Goal: Transaction & Acquisition: Purchase product/service

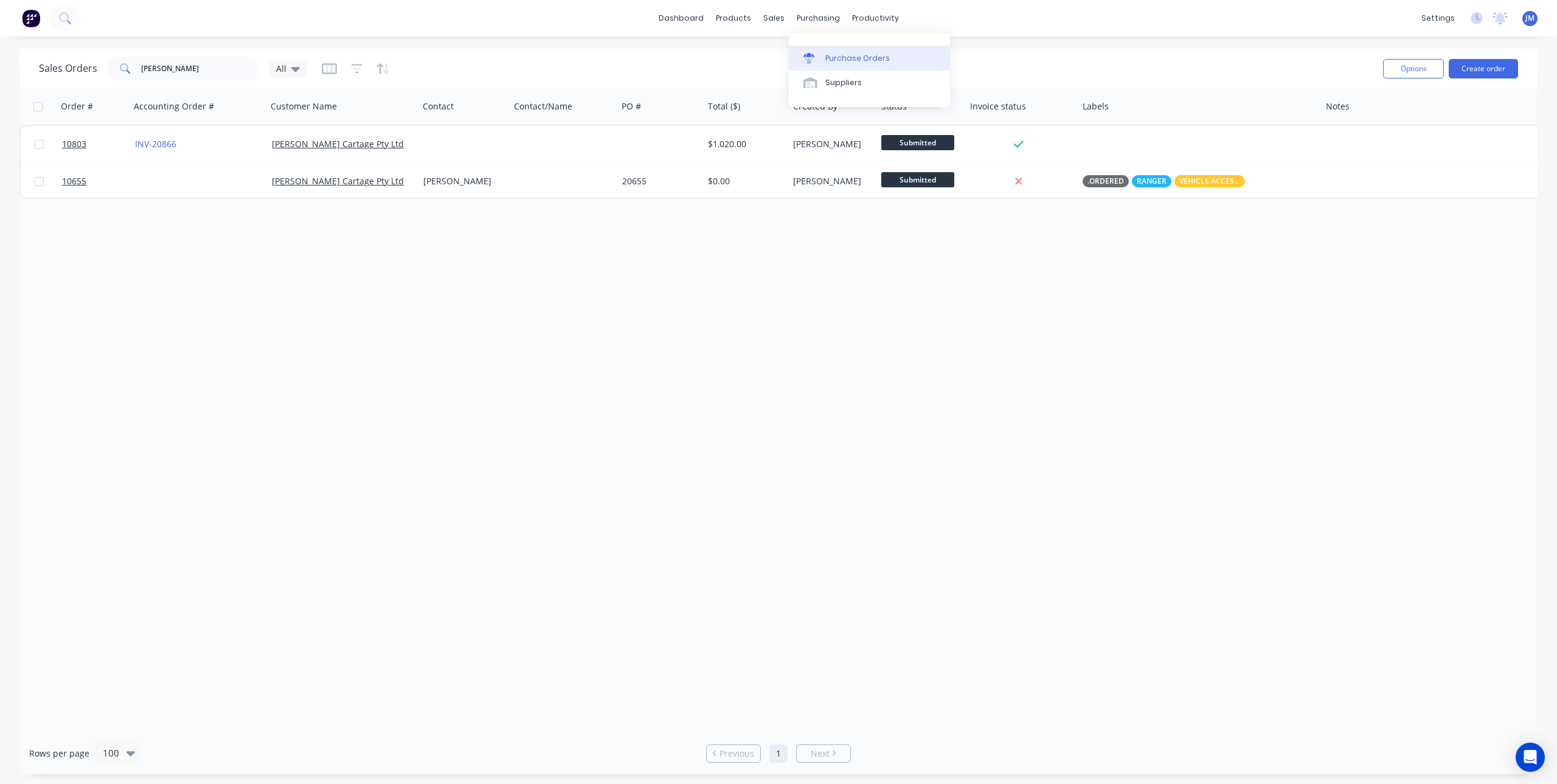
click at [831, 55] on div "Purchase Orders" at bounding box center [857, 58] width 64 height 11
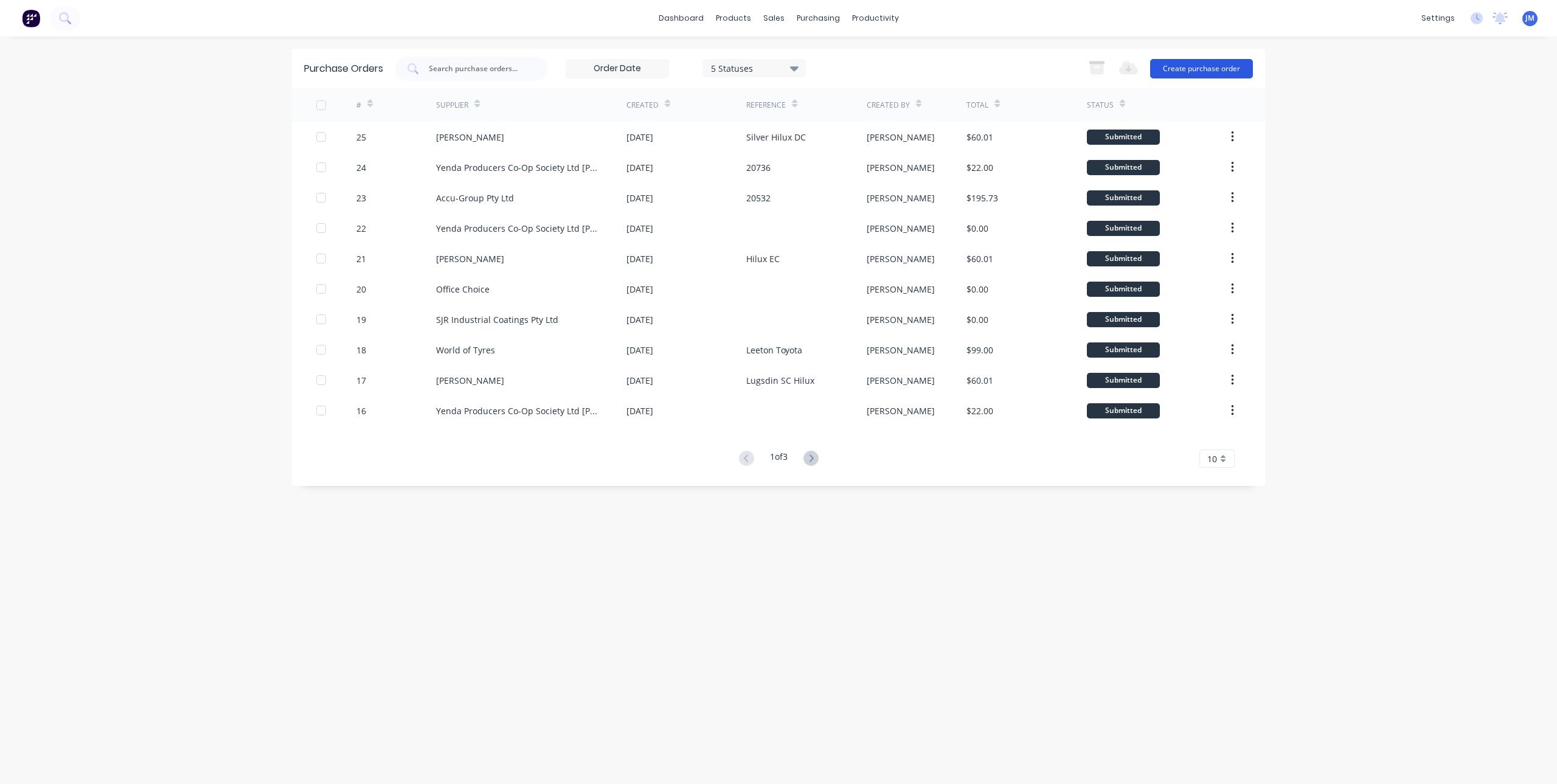
click at [1186, 66] on button "Create purchase order" at bounding box center [1201, 69] width 102 height 20
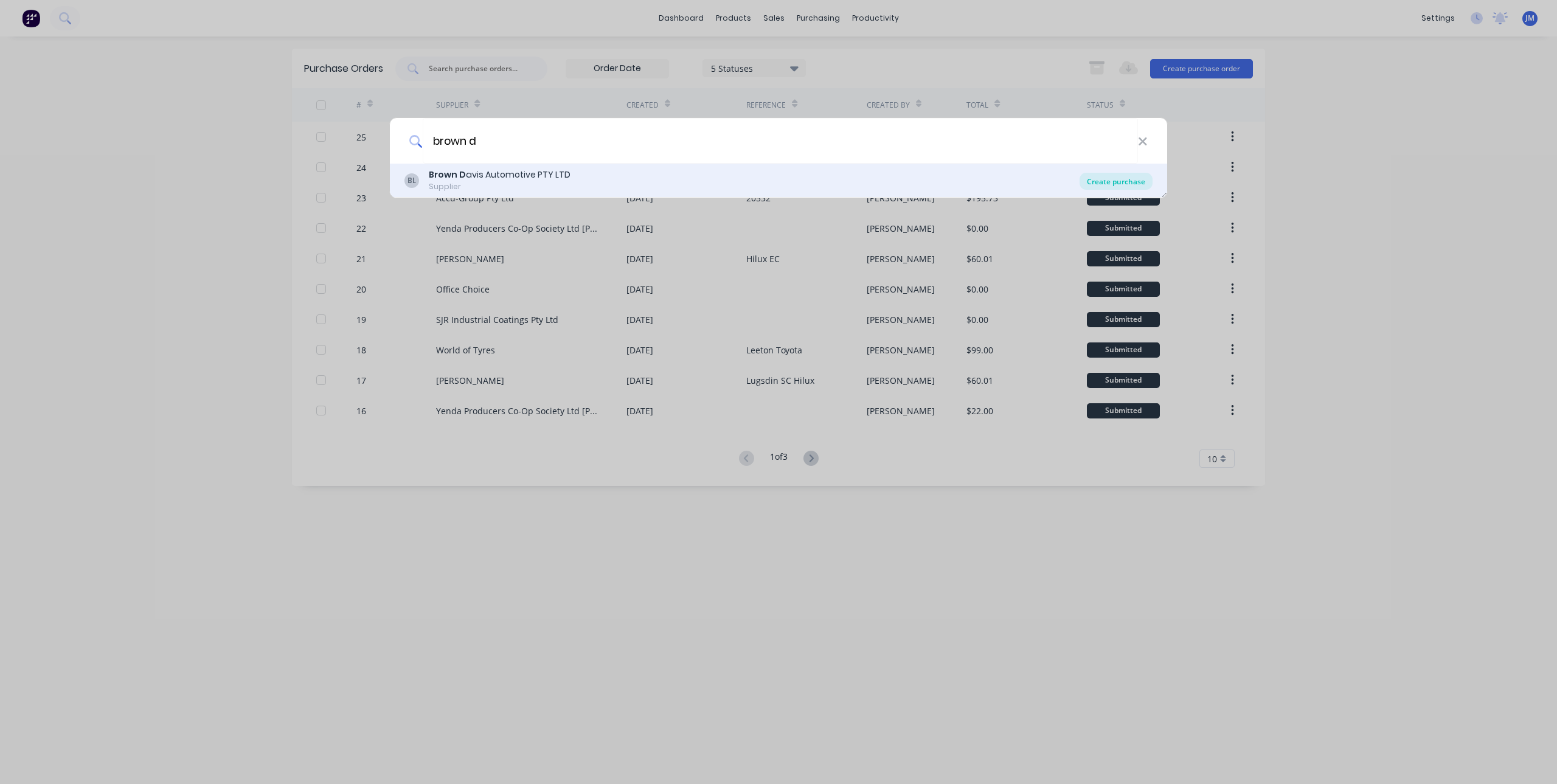
type input "brown d"
click at [1123, 179] on div "Create purchase" at bounding box center [1116, 181] width 73 height 17
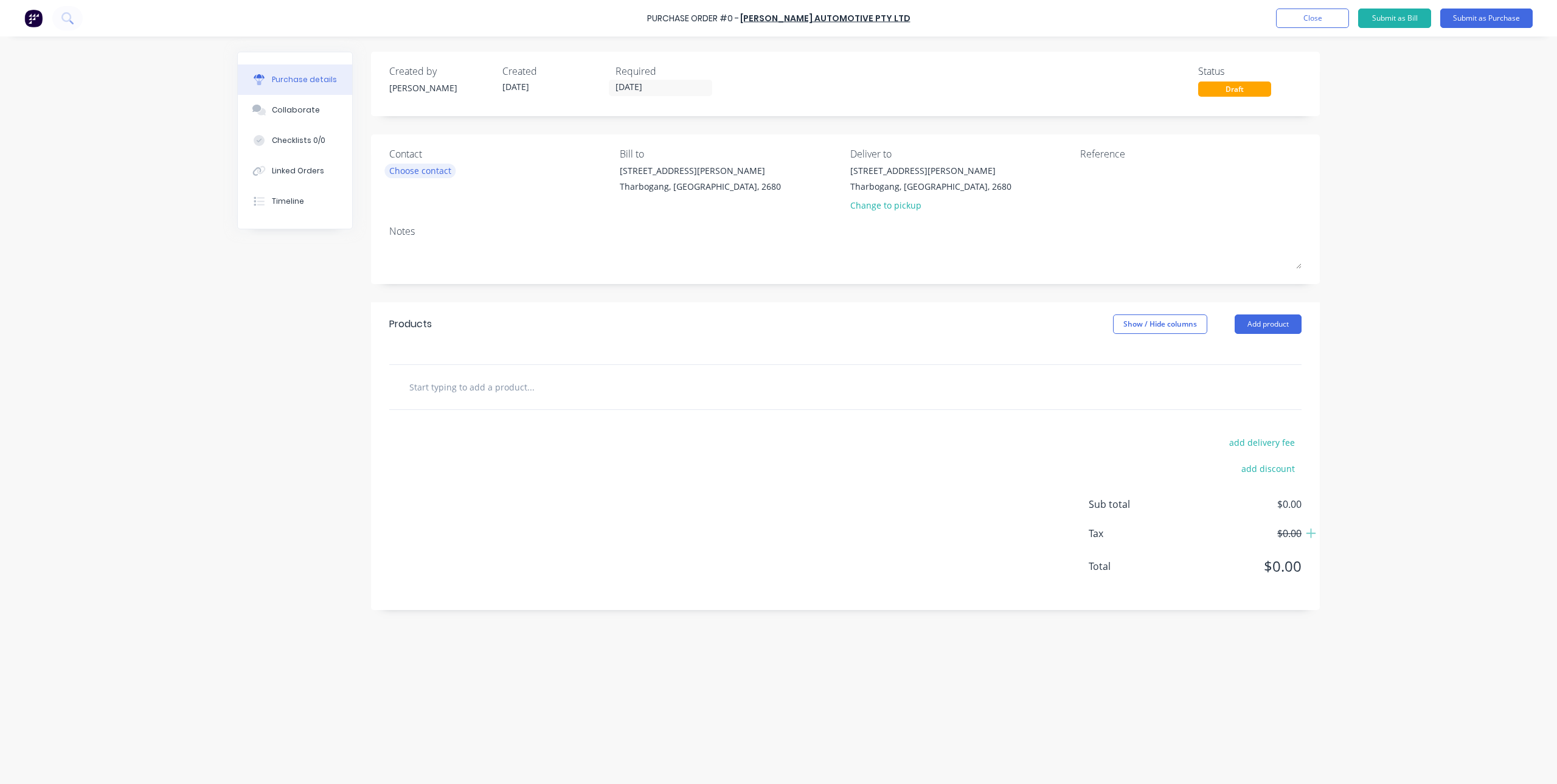
click at [421, 166] on div "Choose contact" at bounding box center [421, 170] width 62 height 12
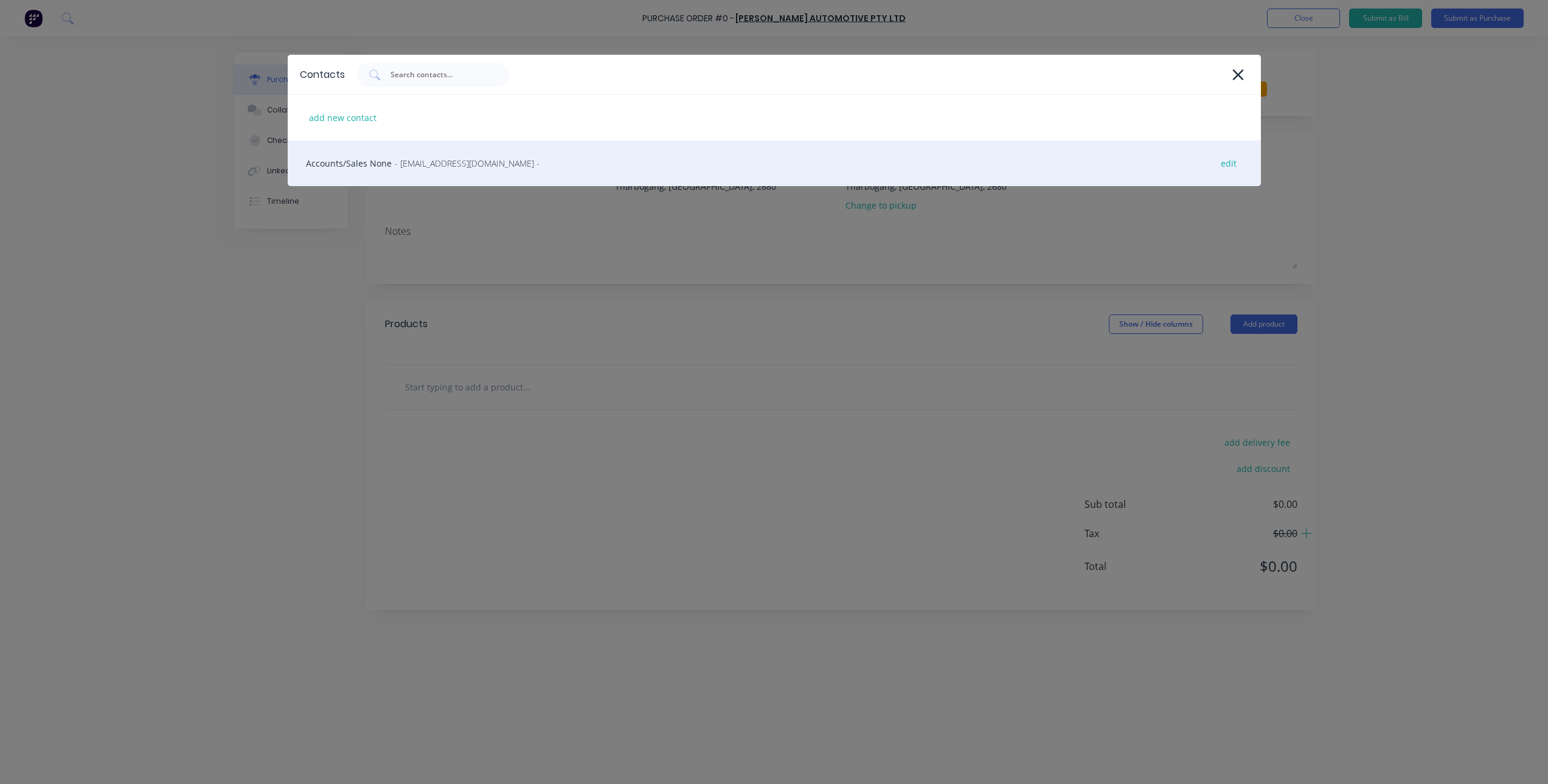
click at [416, 162] on span "- [EMAIL_ADDRESS][DOMAIN_NAME] -" at bounding box center [467, 163] width 144 height 12
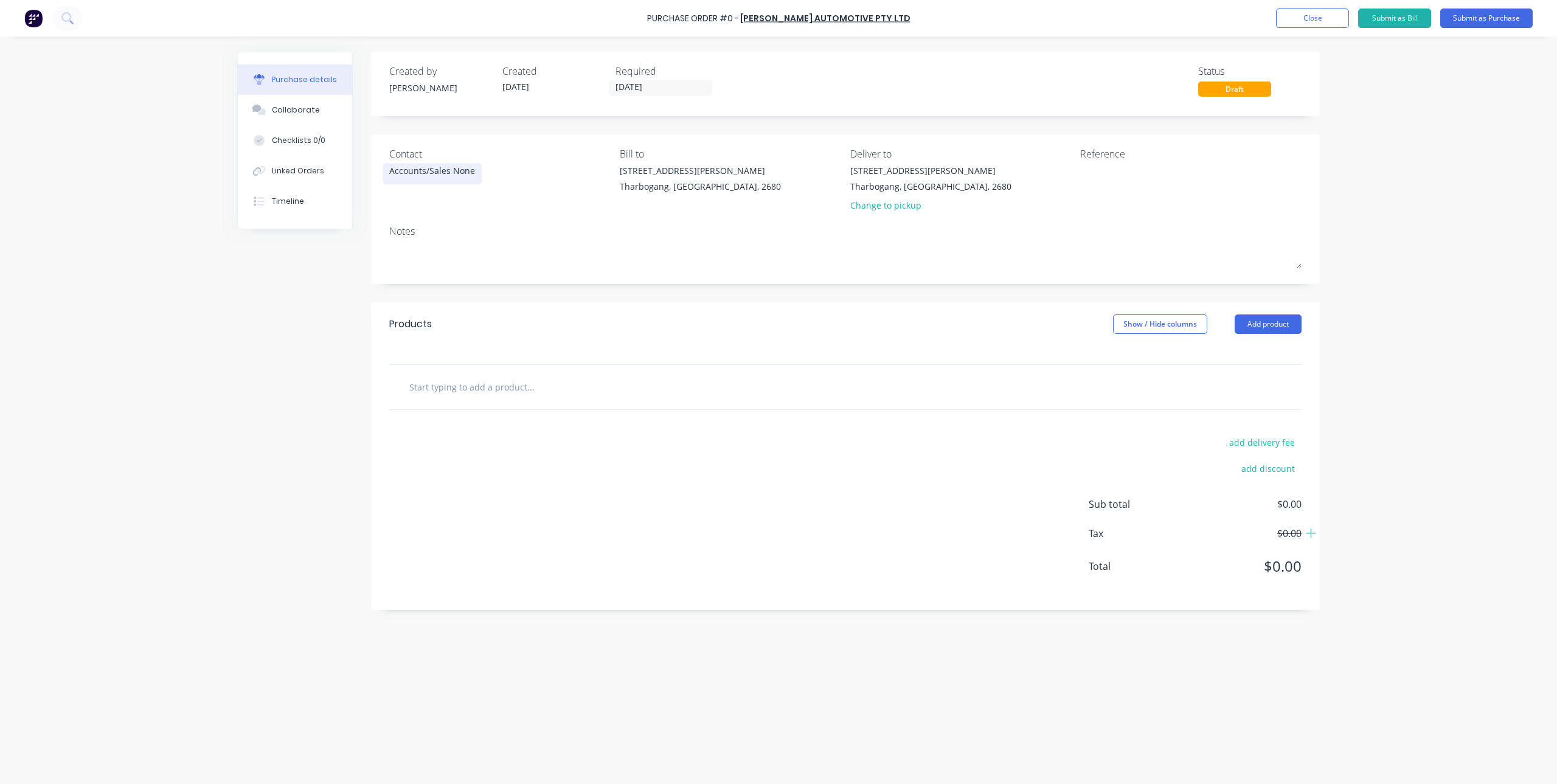
click at [465, 173] on div "Accounts/Sales None" at bounding box center [432, 170] width 86 height 12
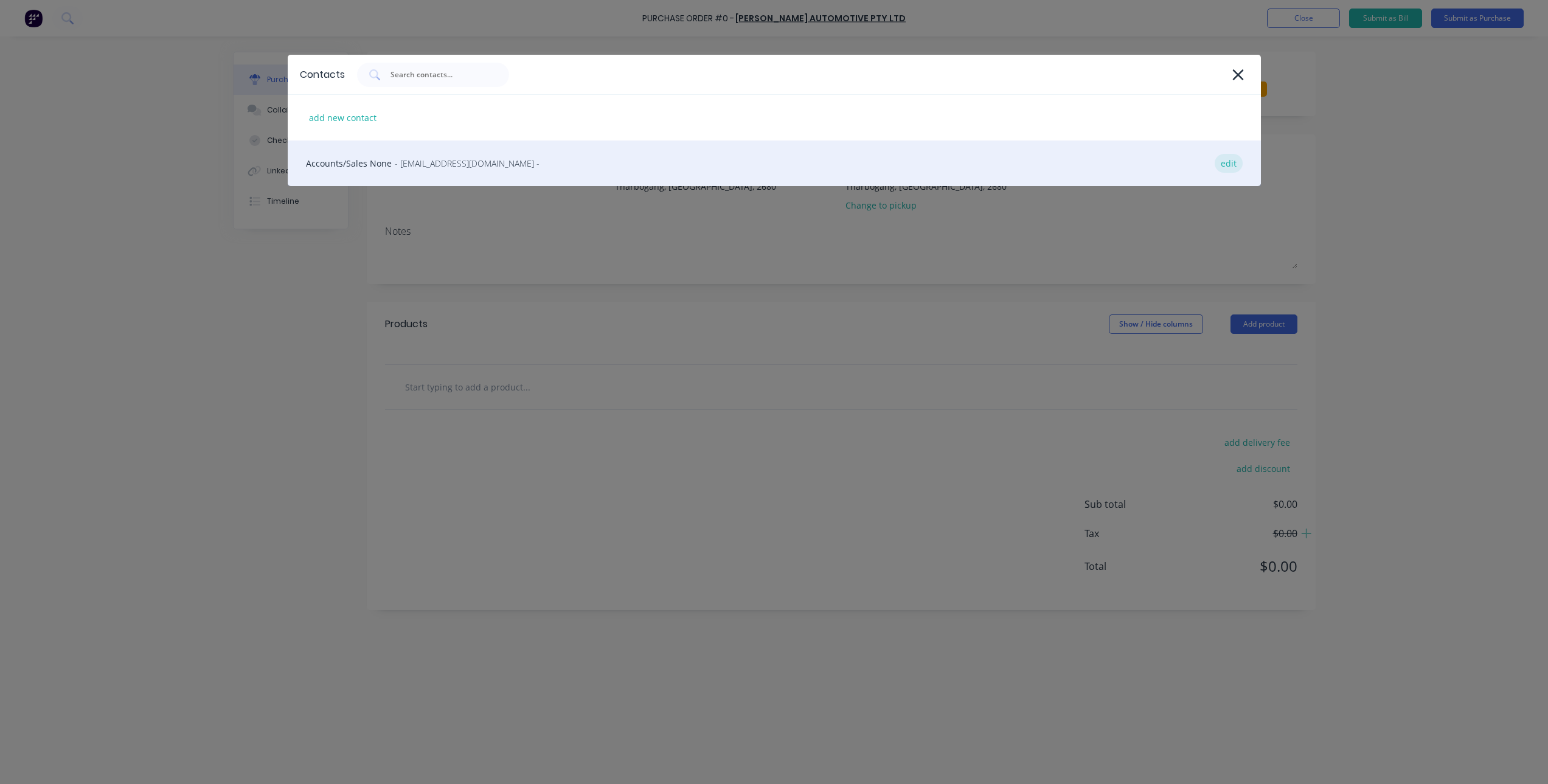
click at [1233, 164] on div "edit" at bounding box center [1228, 163] width 28 height 19
select select "AU"
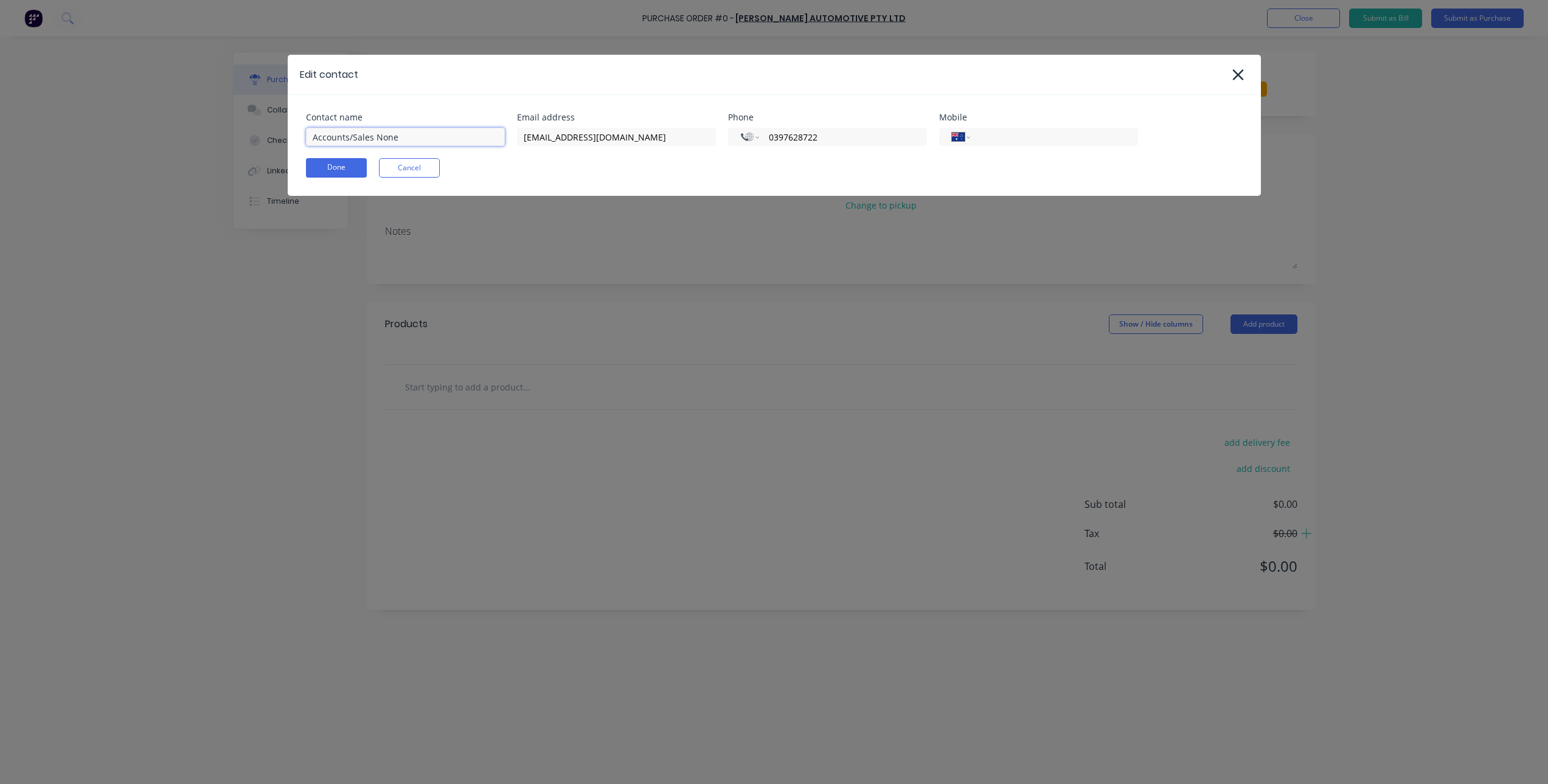
click at [421, 141] on input "Accounts/Sales None" at bounding box center [405, 136] width 199 height 18
type input "Accounts/Sales"
click at [342, 166] on div "Contact name Accounts/Sales Email address [EMAIL_ADDRESS][DOMAIN_NAME] Phone In…" at bounding box center [774, 144] width 973 height 101
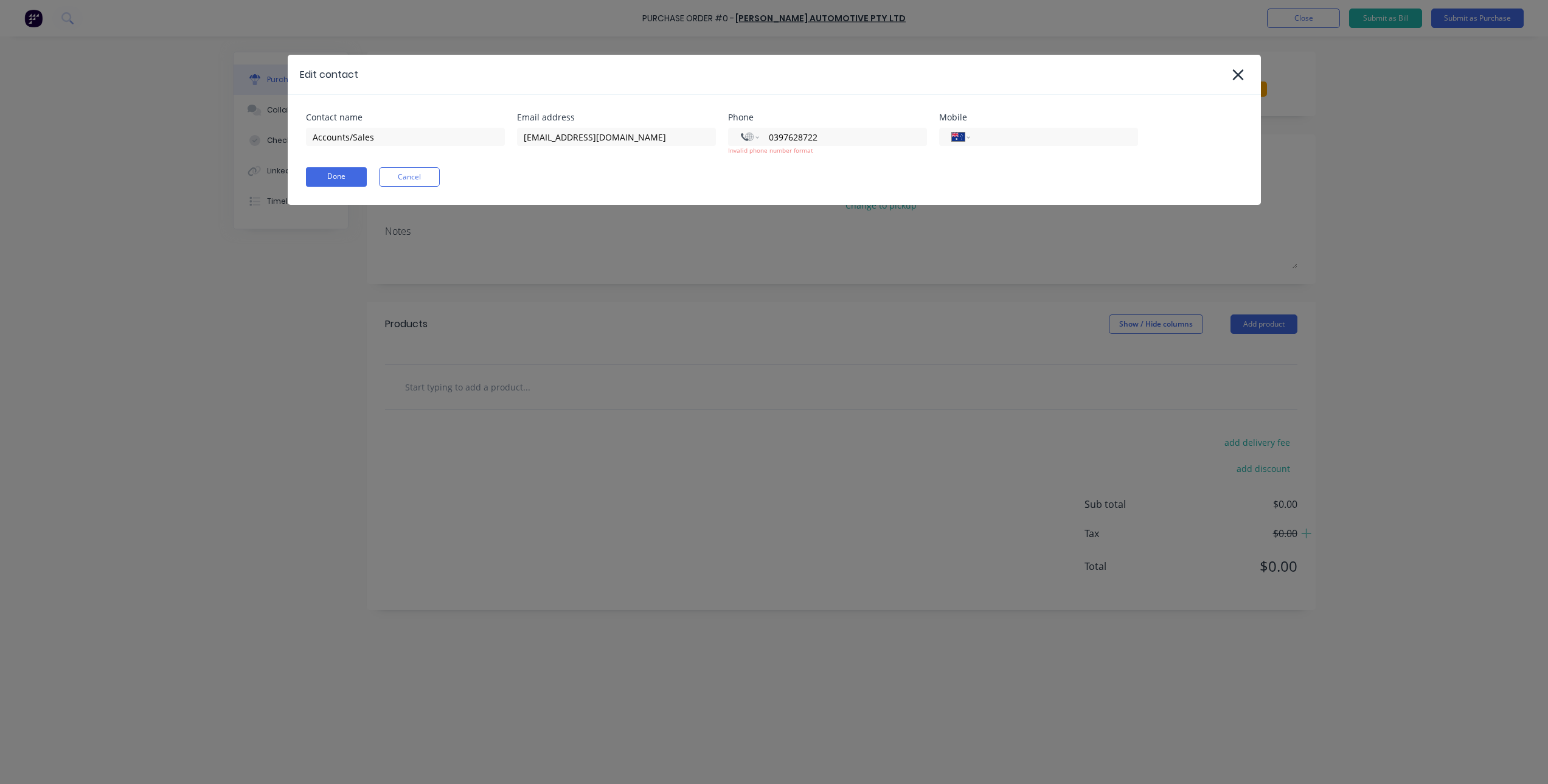
drag, startPoint x: 867, startPoint y: 138, endPoint x: 733, endPoint y: 152, distance: 134.7
click at [733, 152] on div "International [GEOGRAPHIC_DATA] [GEOGRAPHIC_DATA] [GEOGRAPHIC_DATA] [GEOGRAPHIC…" at bounding box center [827, 141] width 199 height 28
select select "AU"
click at [856, 241] on div "Edit contact Contact name Accounts/Sales Email address [EMAIL_ADDRESS][DOMAIN_N…" at bounding box center [774, 392] width 1548 height 784
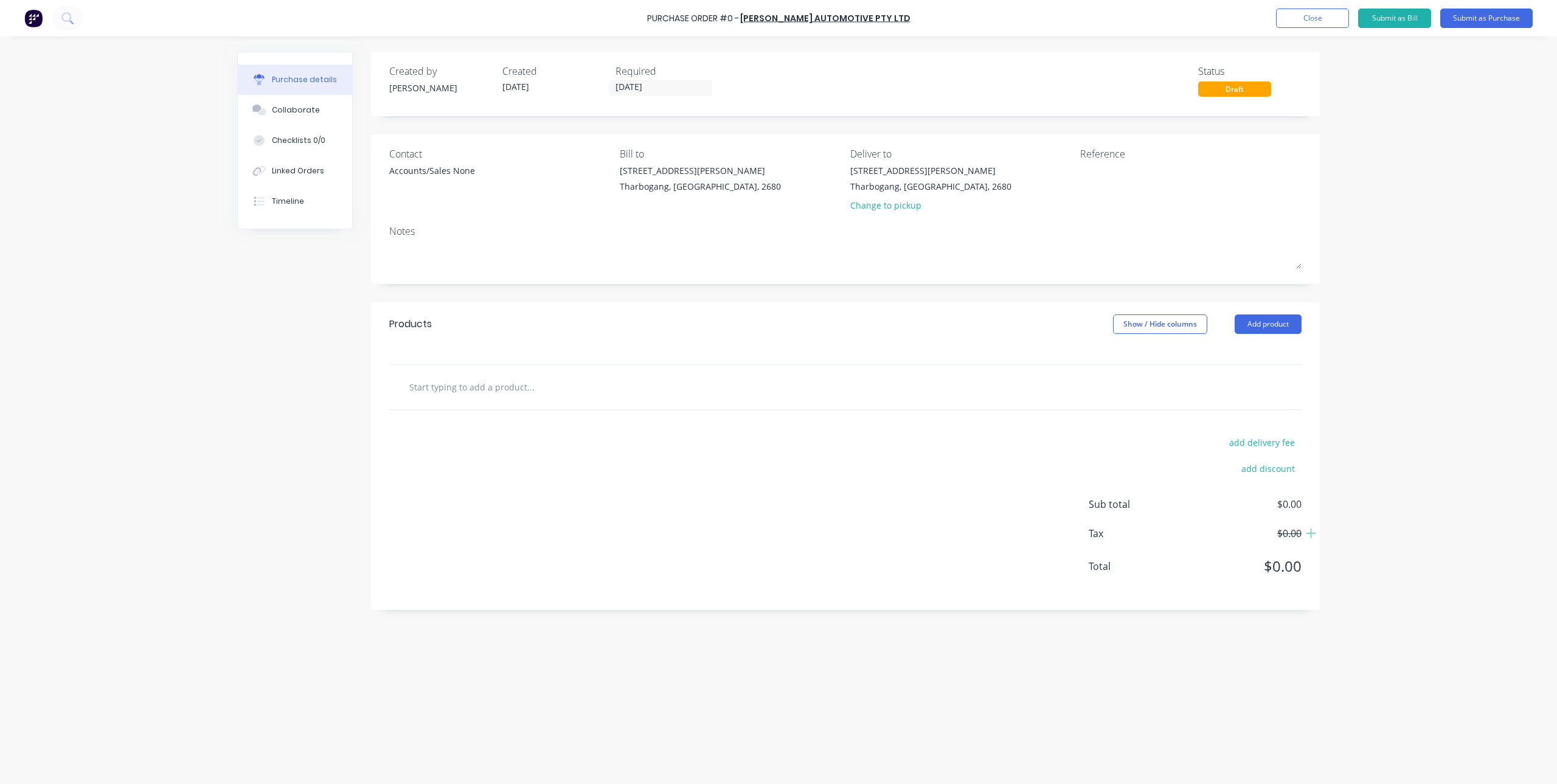
click at [532, 388] on input "text" at bounding box center [530, 386] width 243 height 24
paste input "TH15R1"
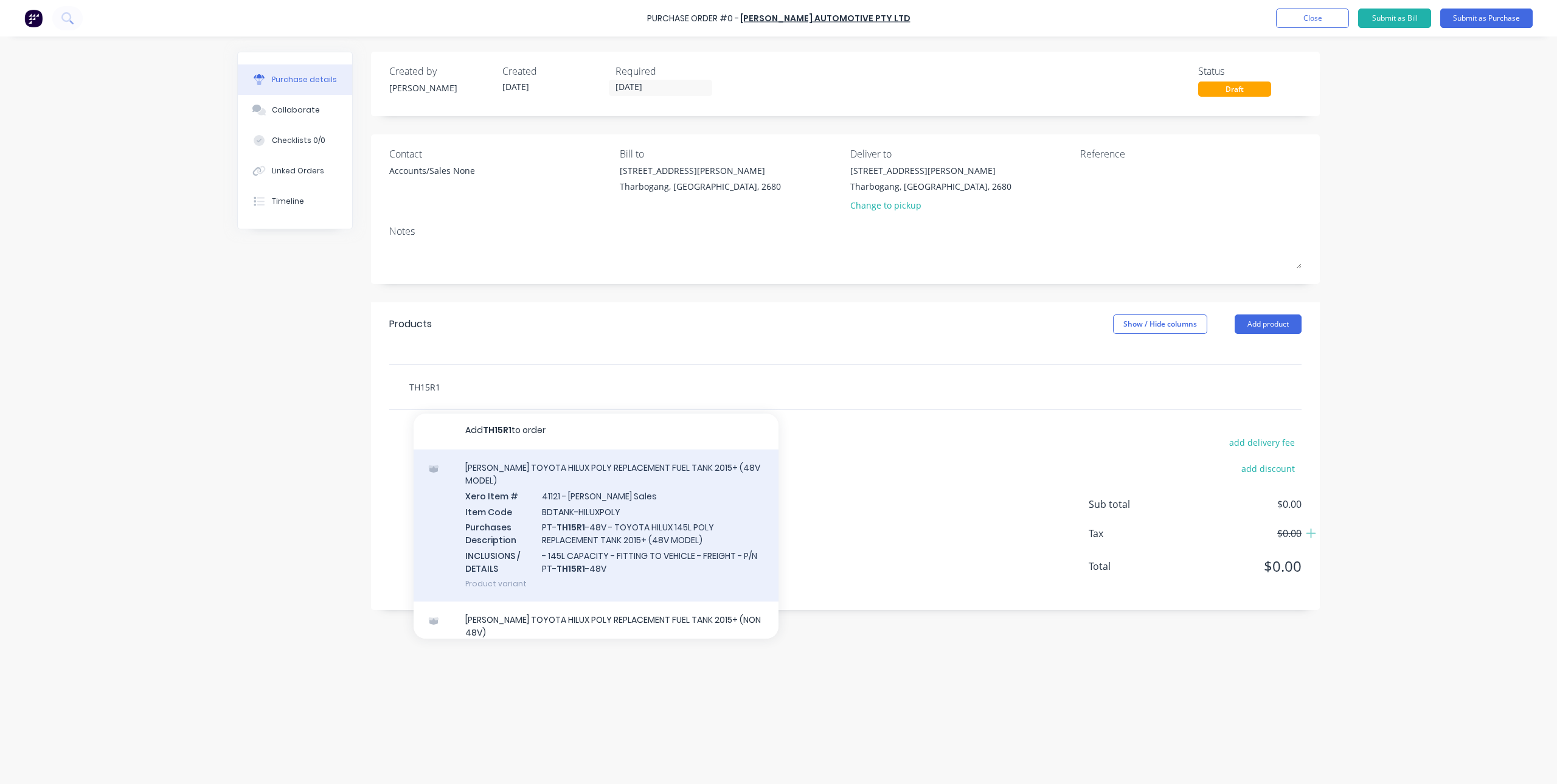
scroll to position [3, 0]
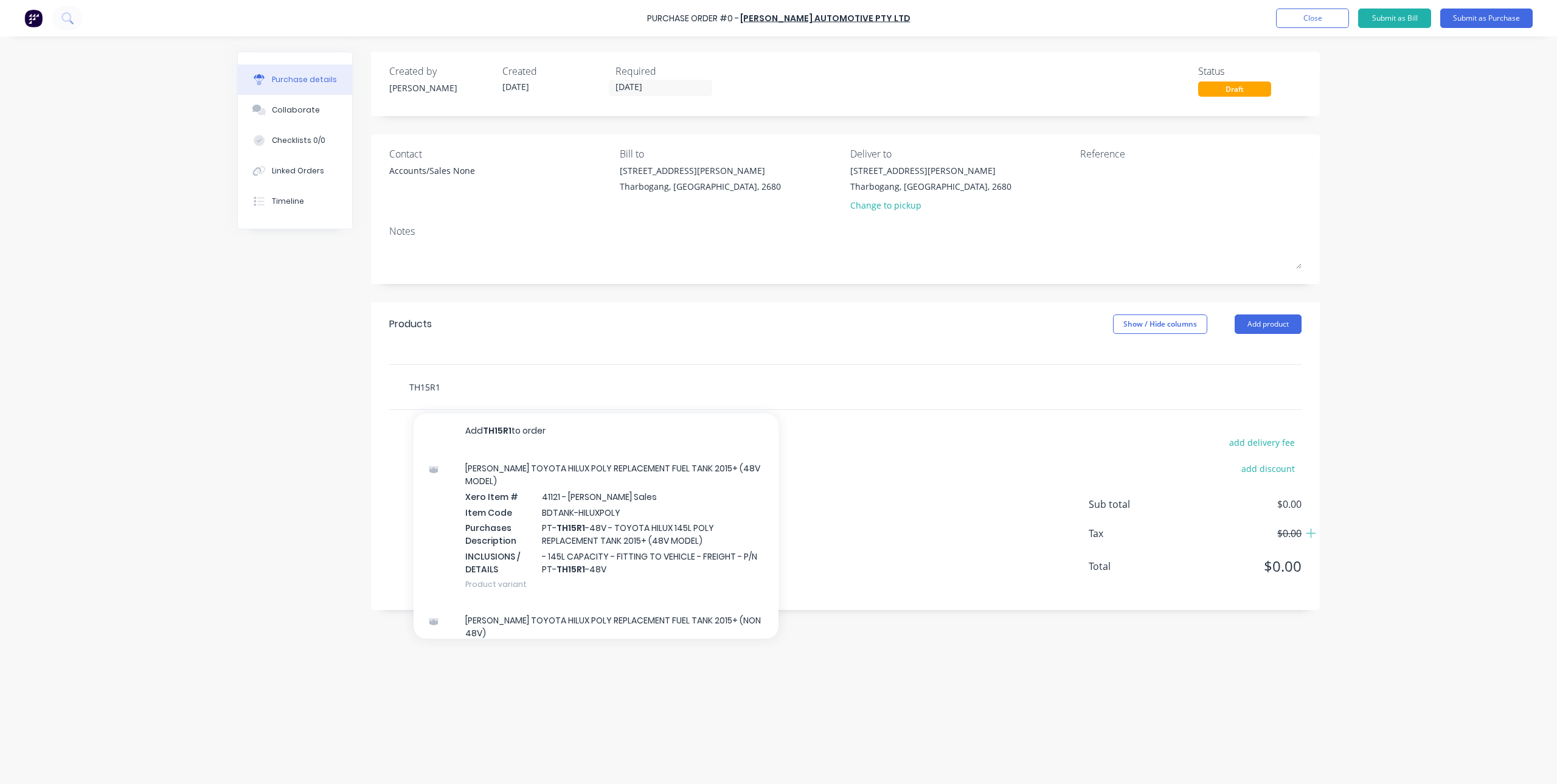
type input "TH15R1"
click at [955, 461] on div "add delivery fee add discount Sub total $0.00 Tax $0.00 Total $0.00" at bounding box center [845, 510] width 948 height 200
click at [445, 387] on input "TH15R1" at bounding box center [530, 386] width 243 height 24
click at [541, 436] on button "Add TH15R1 to order" at bounding box center [595, 433] width 365 height 39
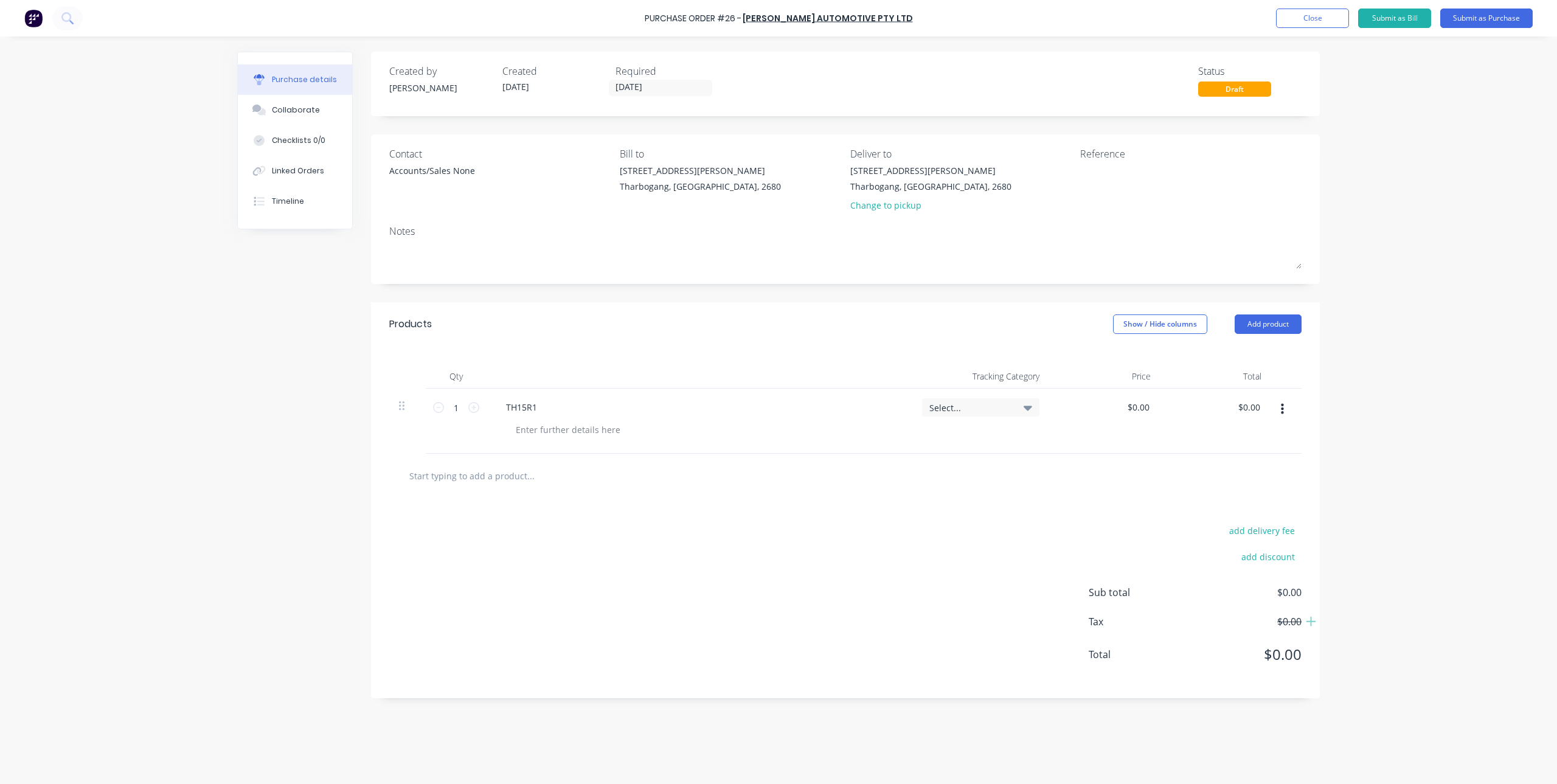
click at [511, 481] on input "text" at bounding box center [530, 475] width 243 height 24
click at [1266, 334] on div "Products Show / Hide columns Add product" at bounding box center [845, 323] width 948 height 44
click at [1266, 325] on button "Add product" at bounding box center [1267, 324] width 67 height 20
click at [1263, 477] on div "Notes (External)" at bounding box center [1243, 477] width 94 height 18
click at [558, 464] on div at bounding box center [540, 472] width 87 height 18
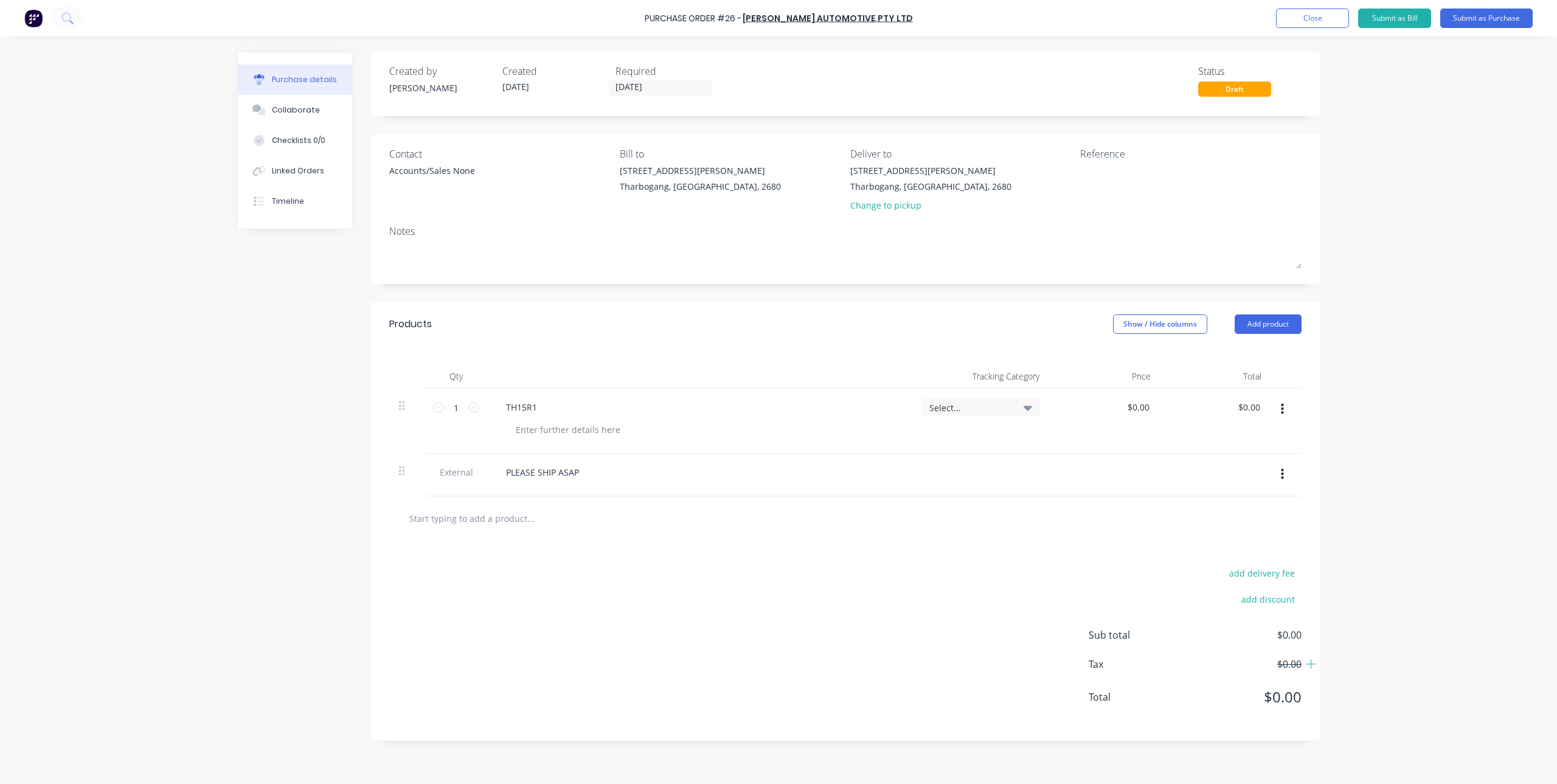
click at [606, 633] on div "add delivery fee add discount Sub total $0.00 Tax $0.00 Total $0.00" at bounding box center [845, 641] width 948 height 200
click at [1128, 405] on input "0.00" at bounding box center [1140, 407] width 23 height 18
type input "0"
type input "$1,791.00"
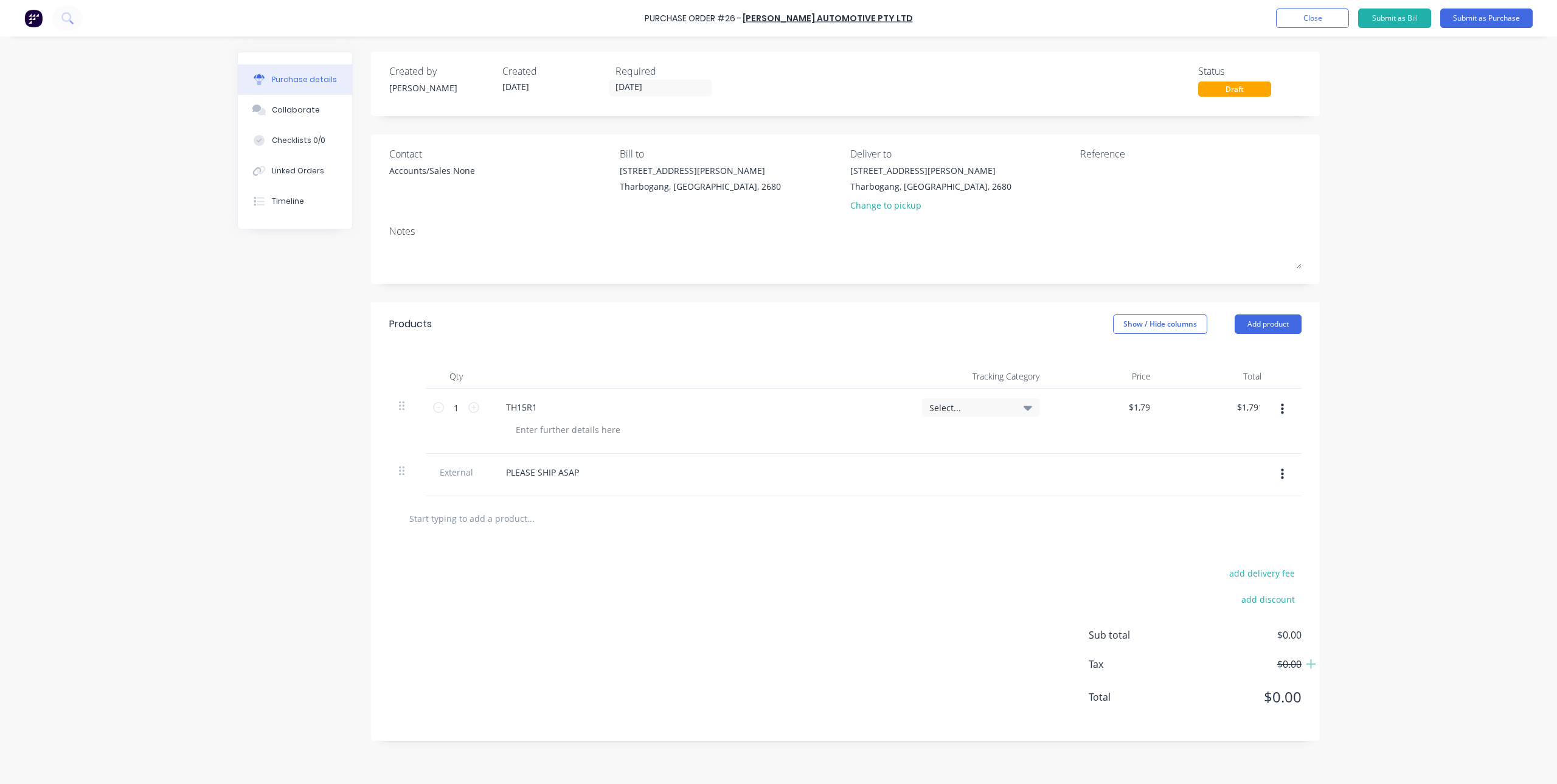
click at [1063, 501] on div at bounding box center [846, 519] width 913 height 45
click at [1128, 411] on input "1791.00" at bounding box center [1130, 407] width 45 height 18
click at [1123, 411] on input "1791.00" at bounding box center [1133, 407] width 37 height 18
type input "$791.00"
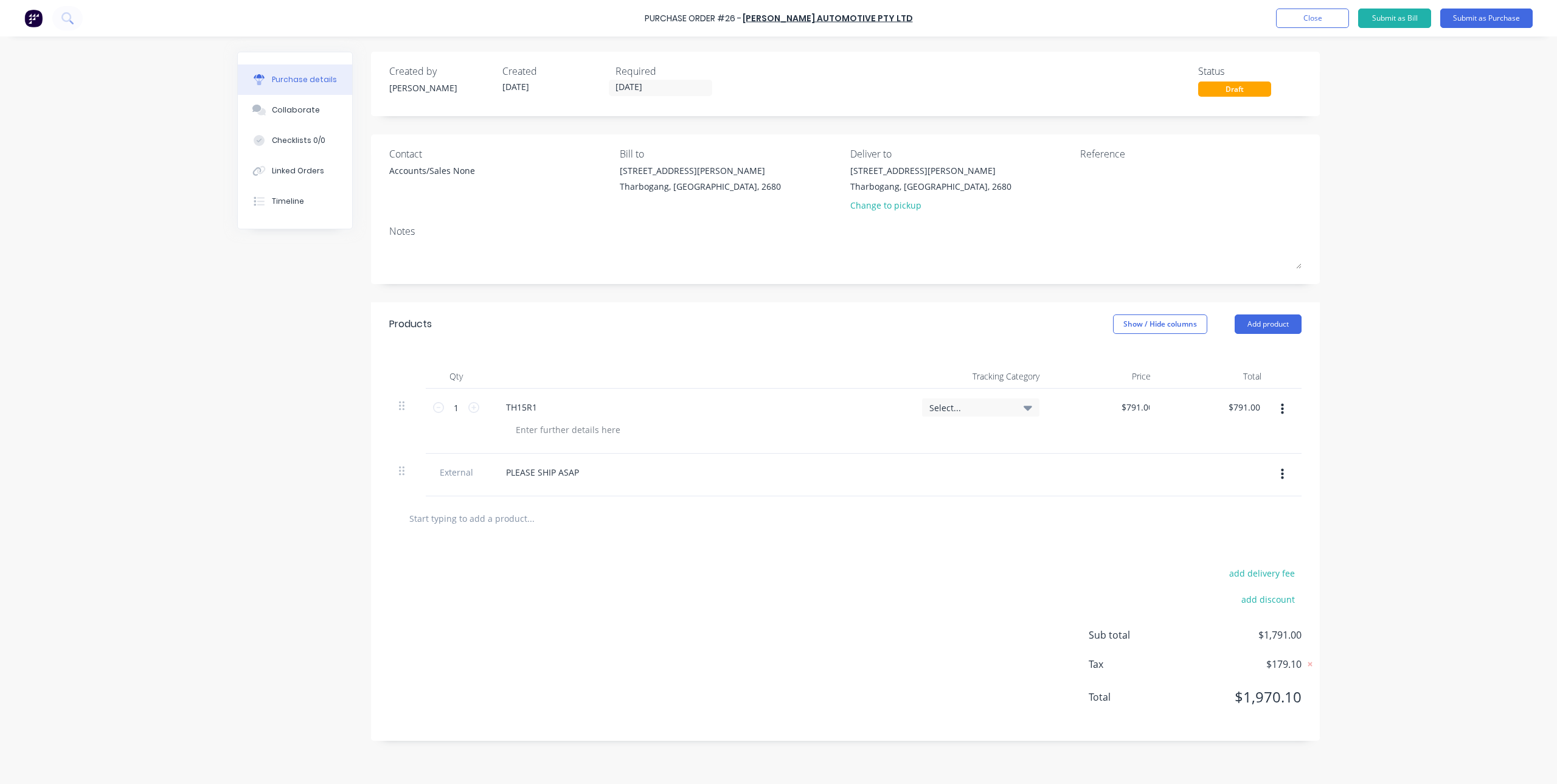
click at [973, 543] on div "add delivery fee add discount Sub total $1,791.00 Tax $179.10 Total $1,970.10" at bounding box center [845, 641] width 948 height 200
click at [1495, 17] on button "Submit as Purchase" at bounding box center [1487, 19] width 93 height 20
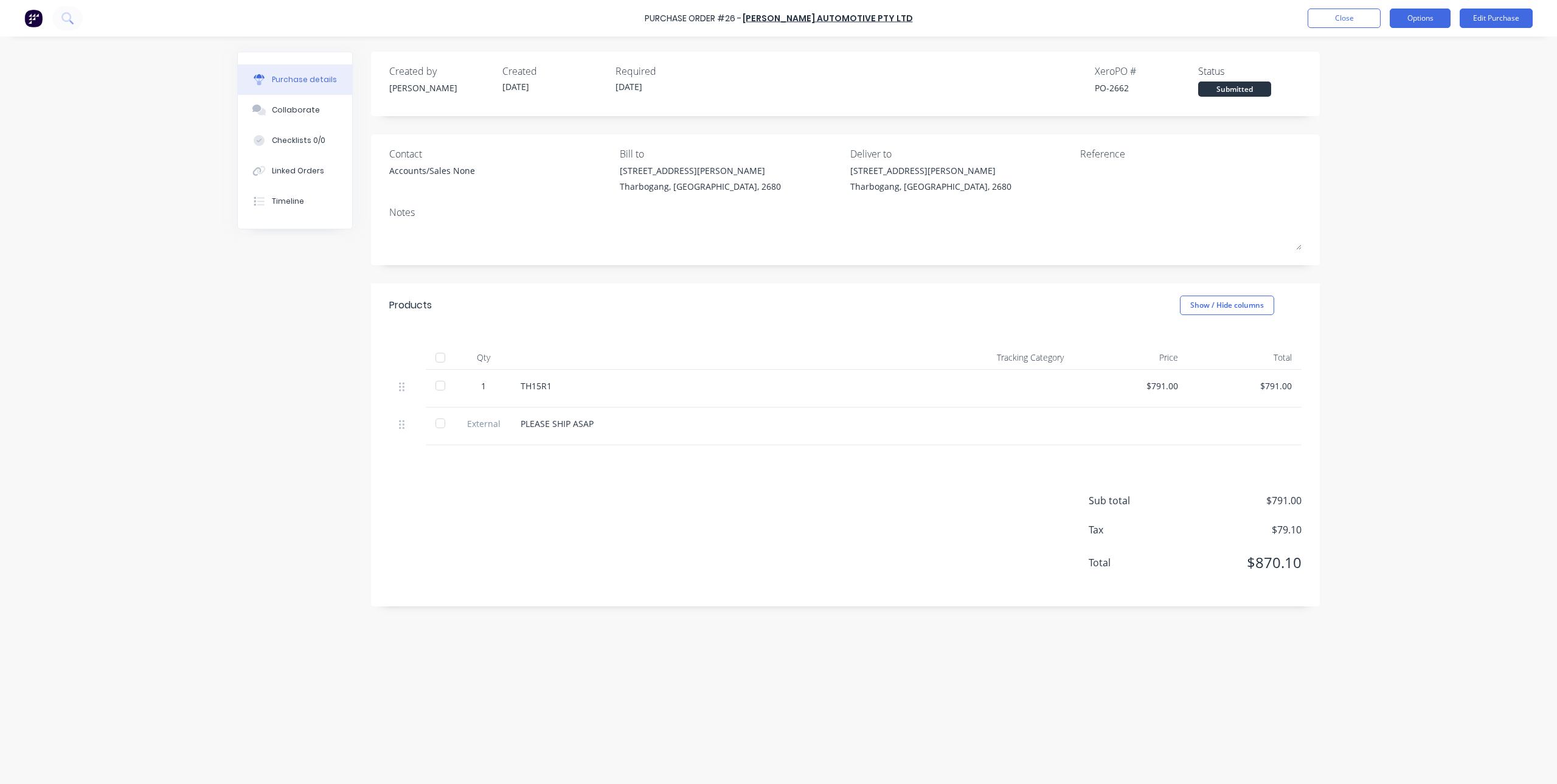
click at [1439, 18] on button "Options" at bounding box center [1420, 19] width 61 height 20
click at [1377, 52] on div "Print / Email" at bounding box center [1392, 50] width 94 height 18
click at [1378, 72] on div "With pricing" at bounding box center [1392, 74] width 94 height 18
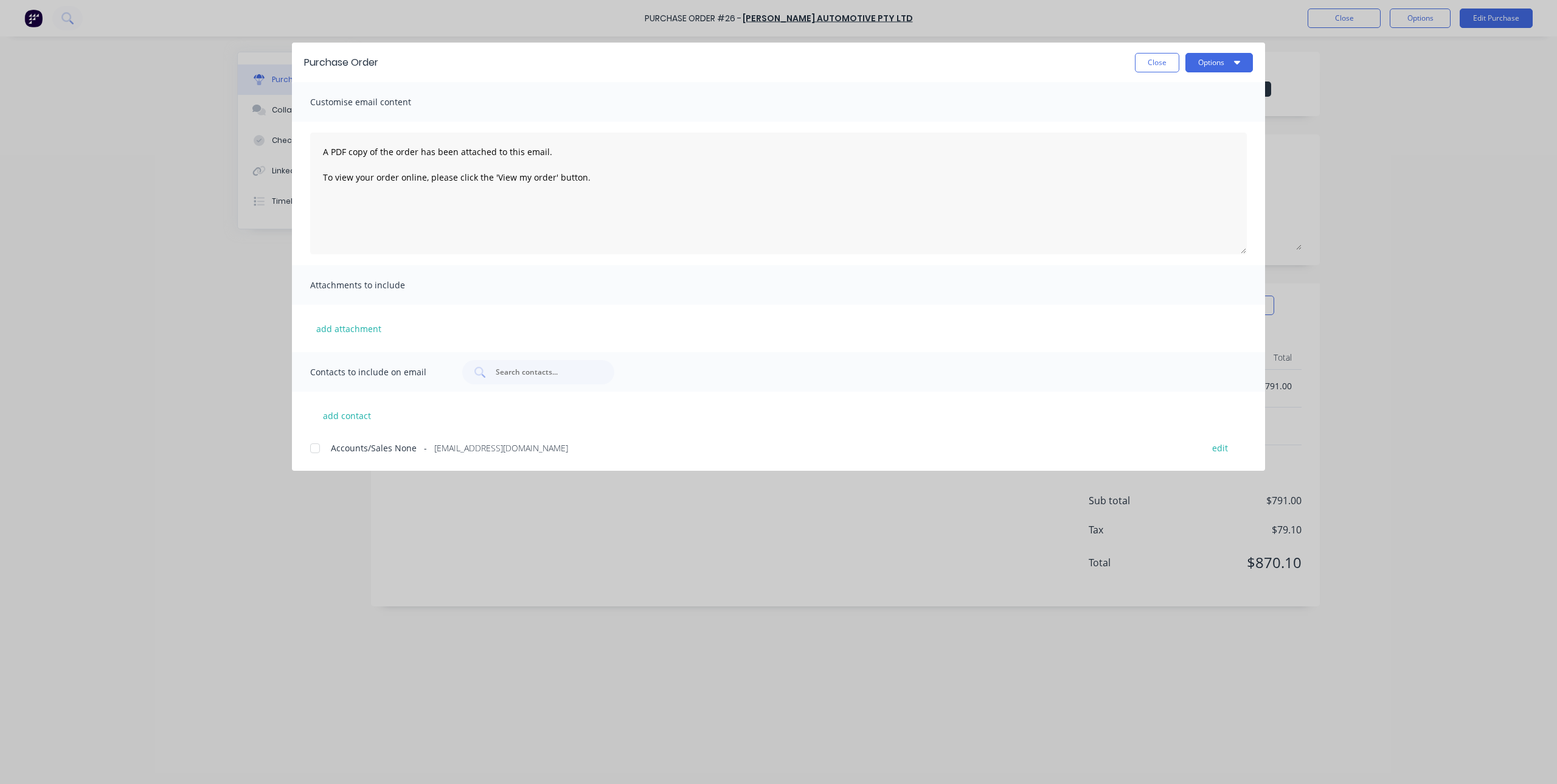
click at [314, 446] on div at bounding box center [315, 447] width 24 height 24
click at [1226, 62] on button "Options" at bounding box center [1219, 62] width 68 height 20
click at [1180, 144] on div "Email" at bounding box center [1194, 142] width 94 height 18
click at [1150, 61] on button "Close" at bounding box center [1157, 62] width 45 height 20
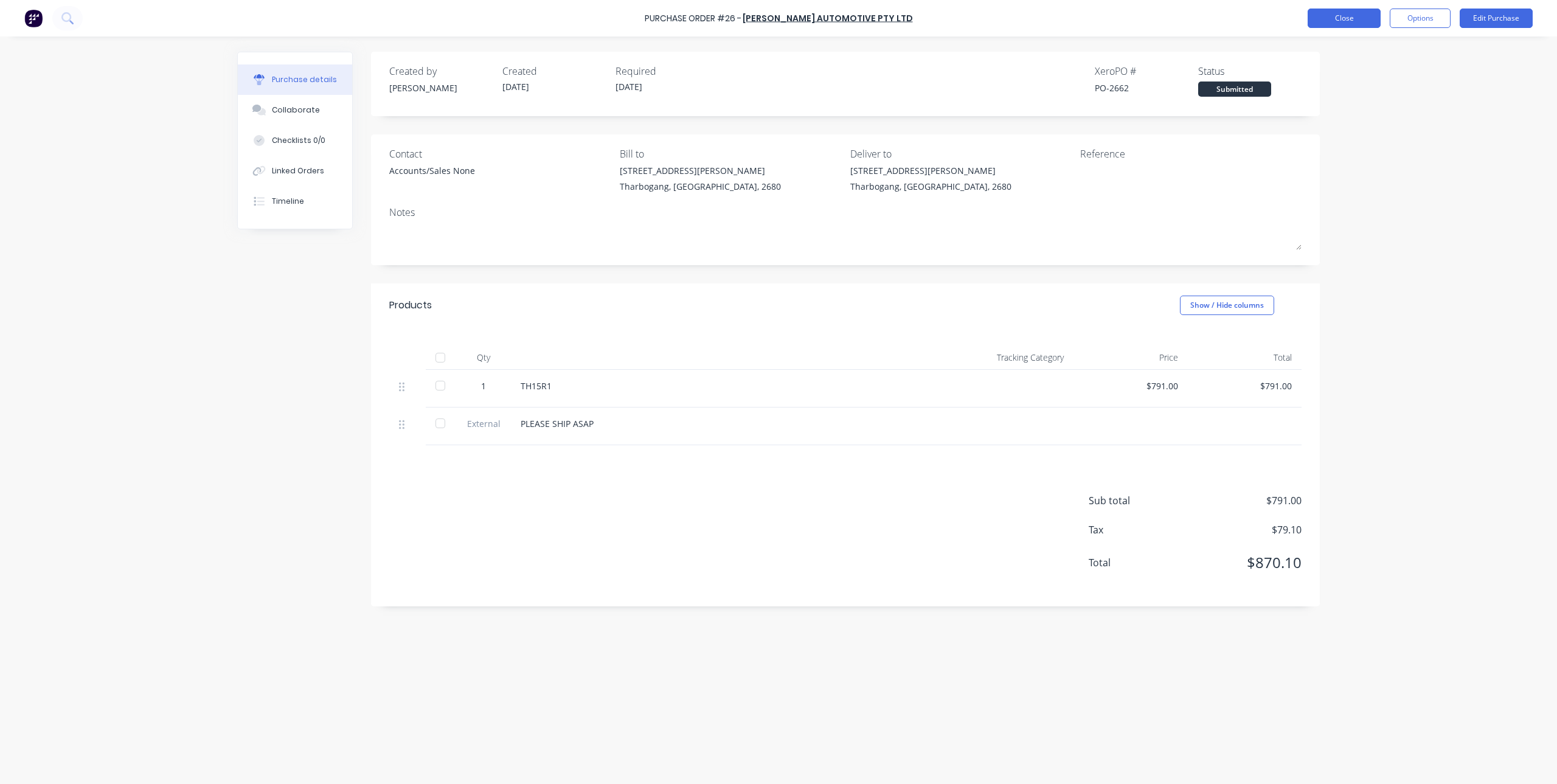
click at [1340, 20] on button "Close" at bounding box center [1344, 19] width 73 height 20
